Goal: Transaction & Acquisition: Purchase product/service

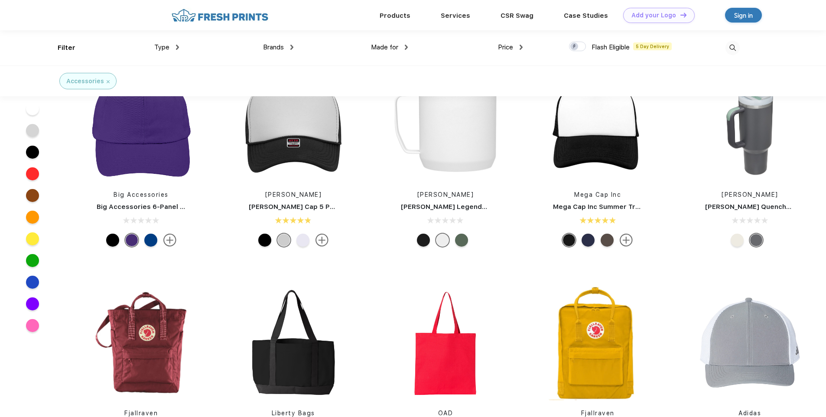
scroll to position [0, 0]
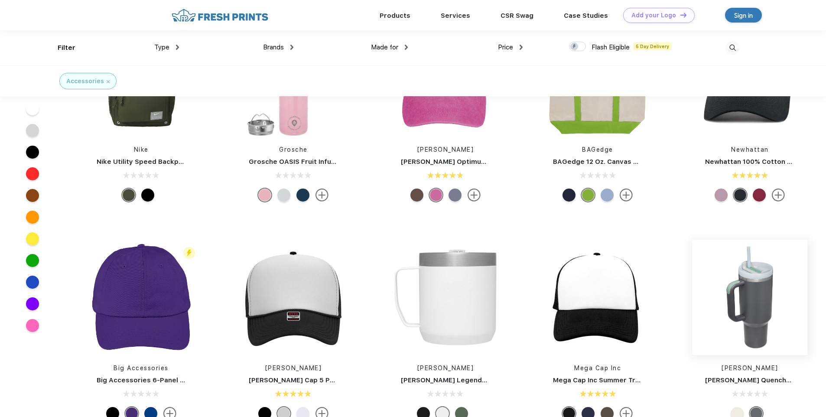
click at [742, 302] on img at bounding box center [749, 297] width 115 height 115
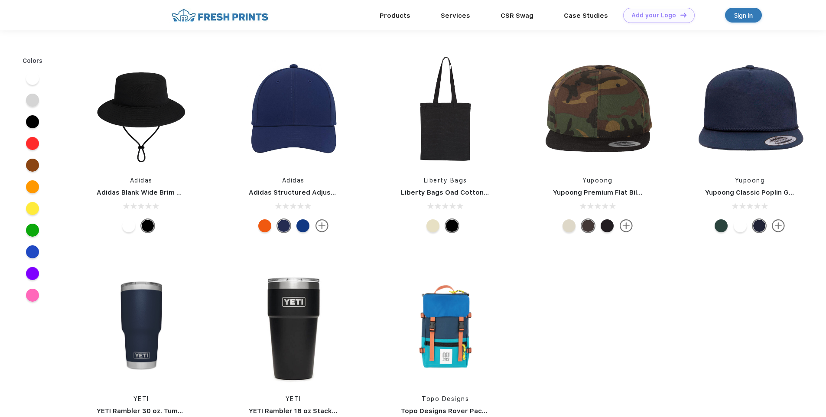
scroll to position [0, 0]
